Goal: Information Seeking & Learning: Check status

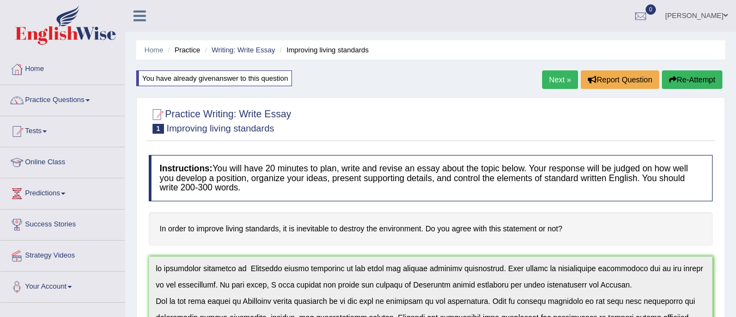
scroll to position [82, 0]
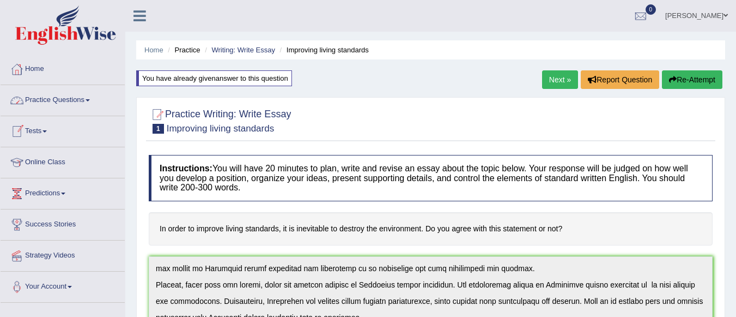
click at [47, 127] on link "Tests" at bounding box center [63, 129] width 124 height 27
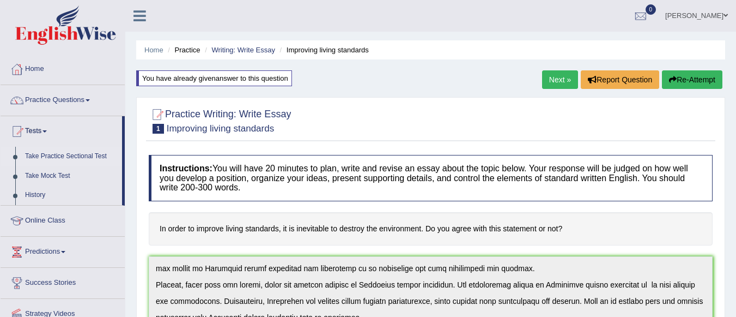
click at [56, 155] on link "Take Practice Sectional Test" at bounding box center [71, 157] width 102 height 20
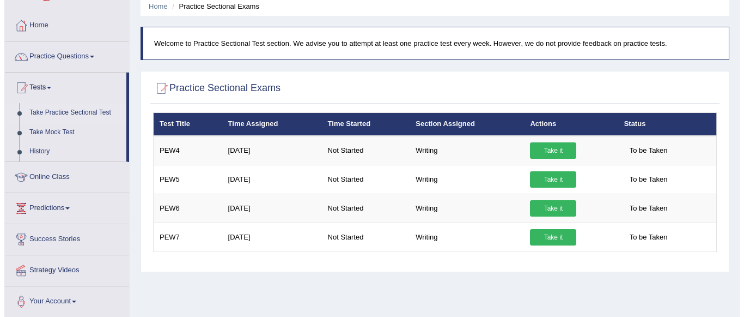
scroll to position [22, 0]
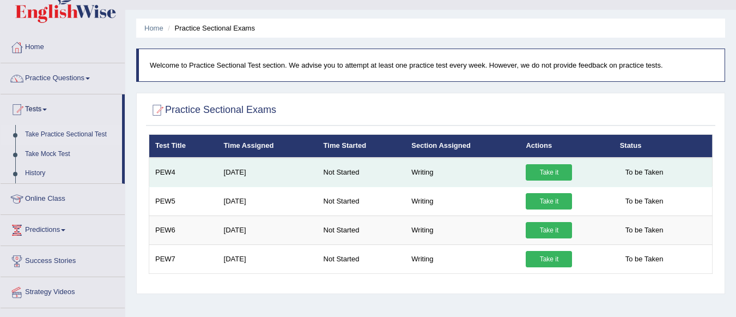
click at [545, 171] on link "Take it" at bounding box center [549, 172] width 46 height 16
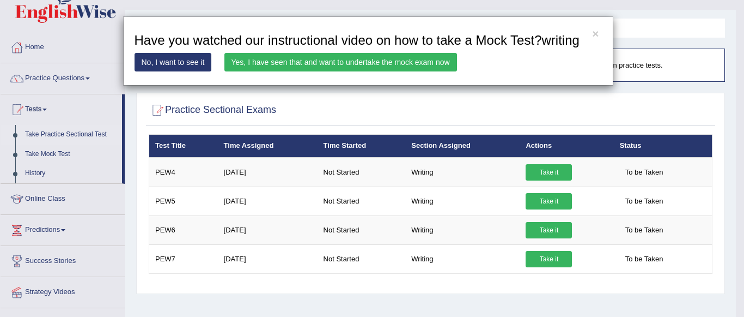
click at [369, 58] on link "Yes, I have seen that and want to undertake the mock exam now" at bounding box center [340, 62] width 233 height 19
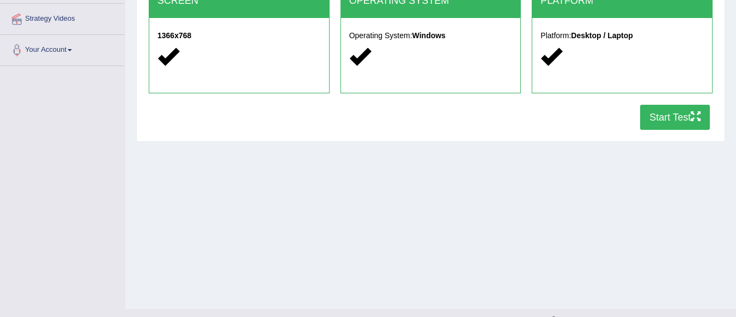
scroll to position [240, 0]
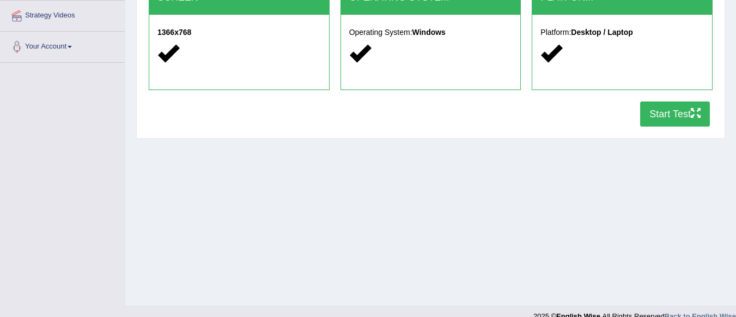
click at [664, 113] on button "Start Test" at bounding box center [675, 113] width 70 height 25
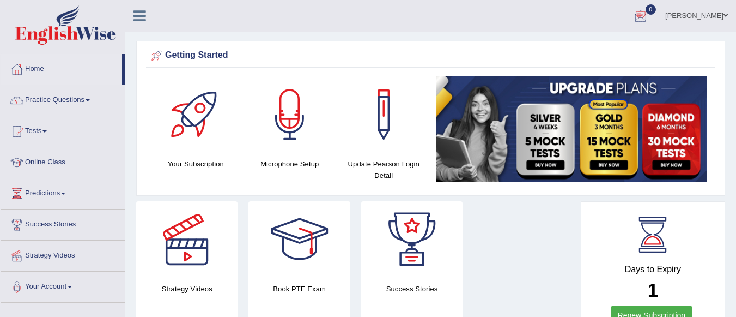
click at [649, 14] on div at bounding box center [641, 16] width 16 height 16
click at [605, 42] on link "See All Alerts" at bounding box center [575, 46] width 60 height 12
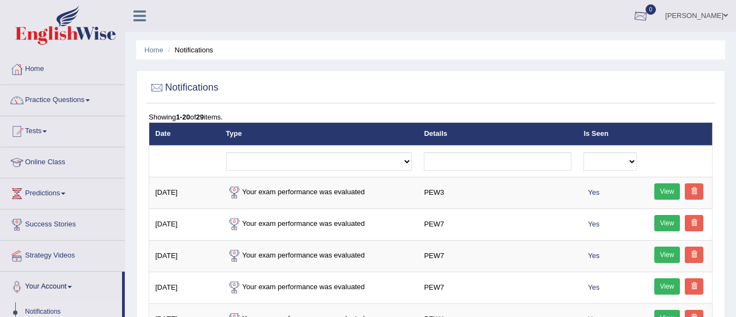
click at [649, 12] on div at bounding box center [641, 16] width 16 height 16
click at [596, 42] on strong "See All Alerts" at bounding box center [572, 45] width 48 height 9
click at [649, 15] on div at bounding box center [641, 16] width 16 height 16
click at [596, 44] on strong "See All Alerts" at bounding box center [572, 45] width 48 height 9
click at [649, 11] on div at bounding box center [641, 16] width 16 height 16
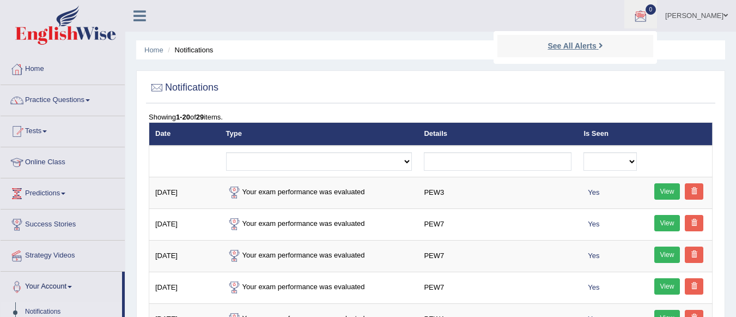
click at [603, 44] on icon at bounding box center [601, 45] width 4 height 8
click at [649, 15] on div at bounding box center [641, 16] width 16 height 16
click at [603, 42] on icon at bounding box center [601, 45] width 4 height 8
click at [649, 13] on div at bounding box center [641, 16] width 16 height 16
click at [605, 45] on link "See All Alerts" at bounding box center [575, 46] width 60 height 12
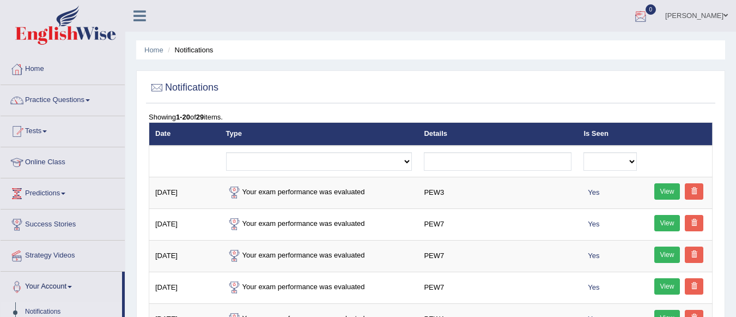
click at [649, 15] on div at bounding box center [641, 16] width 16 height 16
click at [603, 46] on icon at bounding box center [601, 45] width 4 height 8
click at [48, 128] on link "Tests" at bounding box center [63, 129] width 124 height 27
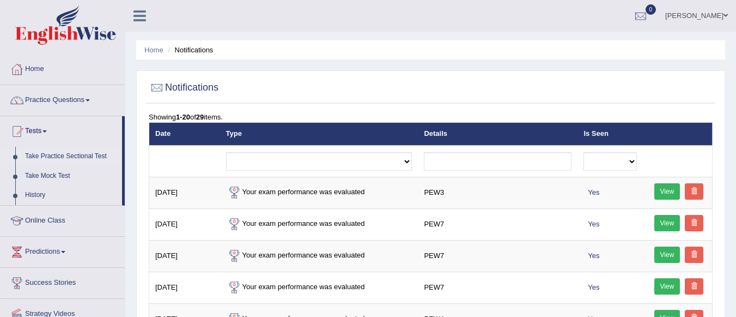
click at [63, 154] on link "Take Practice Sectional Test" at bounding box center [71, 157] width 102 height 20
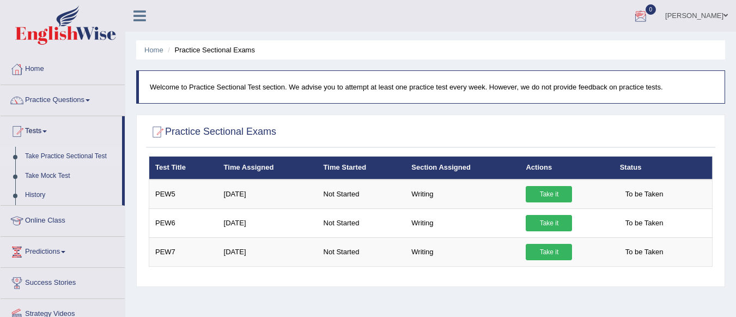
click at [649, 10] on div at bounding box center [641, 16] width 16 height 16
click at [603, 45] on icon at bounding box center [601, 45] width 4 height 8
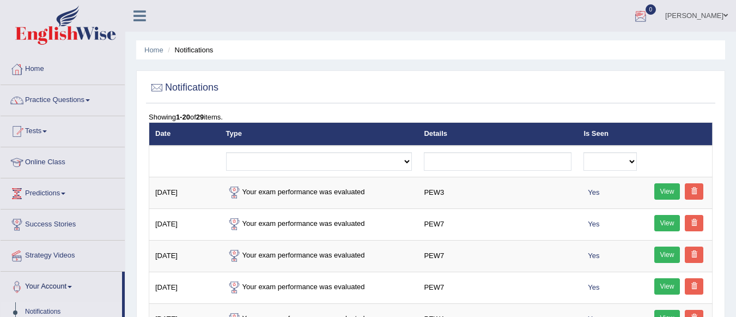
click at [649, 9] on div at bounding box center [641, 16] width 16 height 16
click at [596, 42] on strong "See All Alerts" at bounding box center [572, 45] width 48 height 9
click at [657, 8] on span "0" at bounding box center [651, 9] width 11 height 10
click at [605, 44] on link "See All Alerts" at bounding box center [575, 46] width 60 height 12
click at [649, 13] on div at bounding box center [641, 16] width 16 height 16
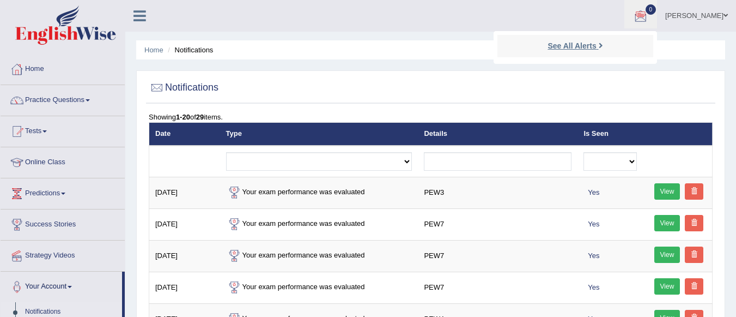
click at [605, 47] on link "See All Alerts" at bounding box center [575, 46] width 60 height 12
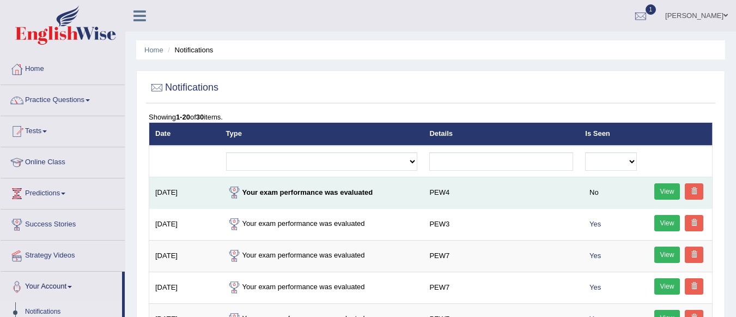
click at [667, 192] on link "View" at bounding box center [667, 191] width 26 height 16
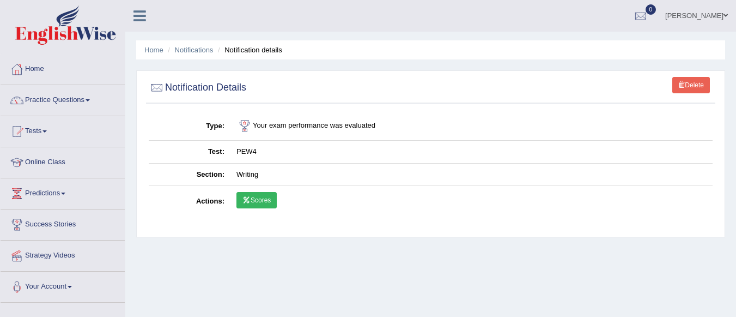
click at [267, 198] on link "Scores" at bounding box center [256, 200] width 40 height 16
